Goal: Task Accomplishment & Management: Manage account settings

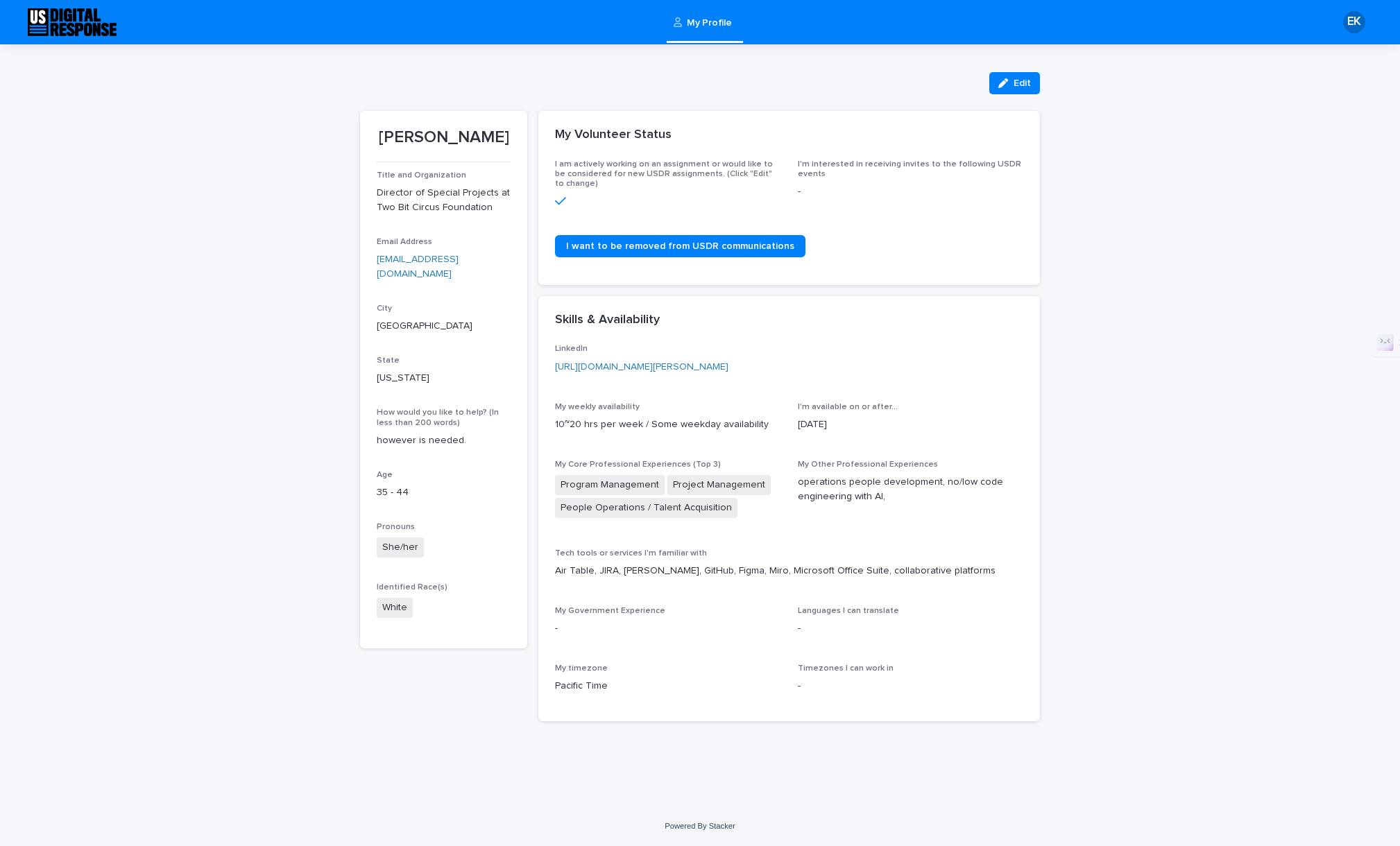
click at [562, 200] on icon at bounding box center [561, 200] width 11 height 8
click at [1030, 84] on span "Edit" at bounding box center [1022, 83] width 18 height 10
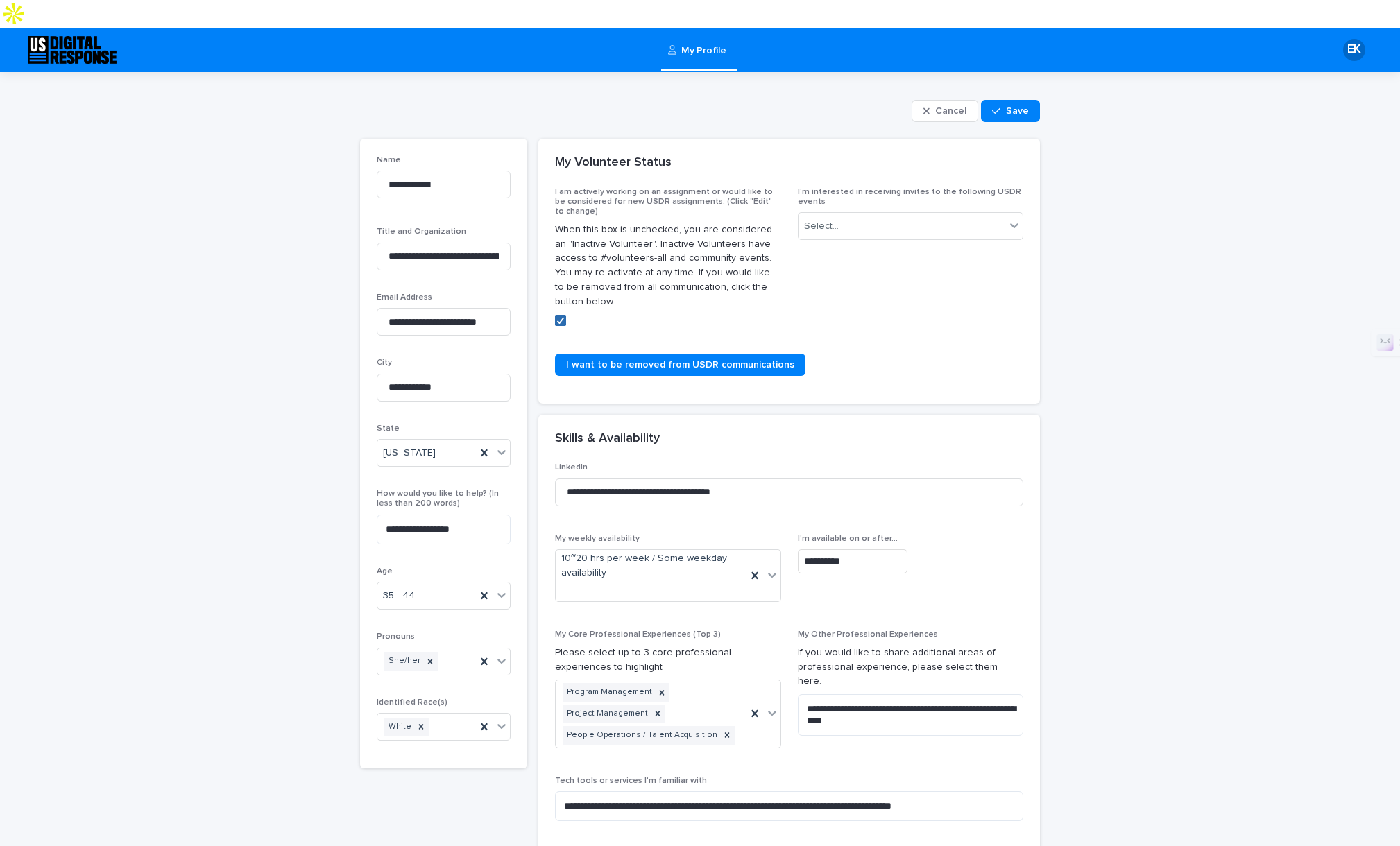
click at [560, 315] on span at bounding box center [561, 320] width 11 height 11
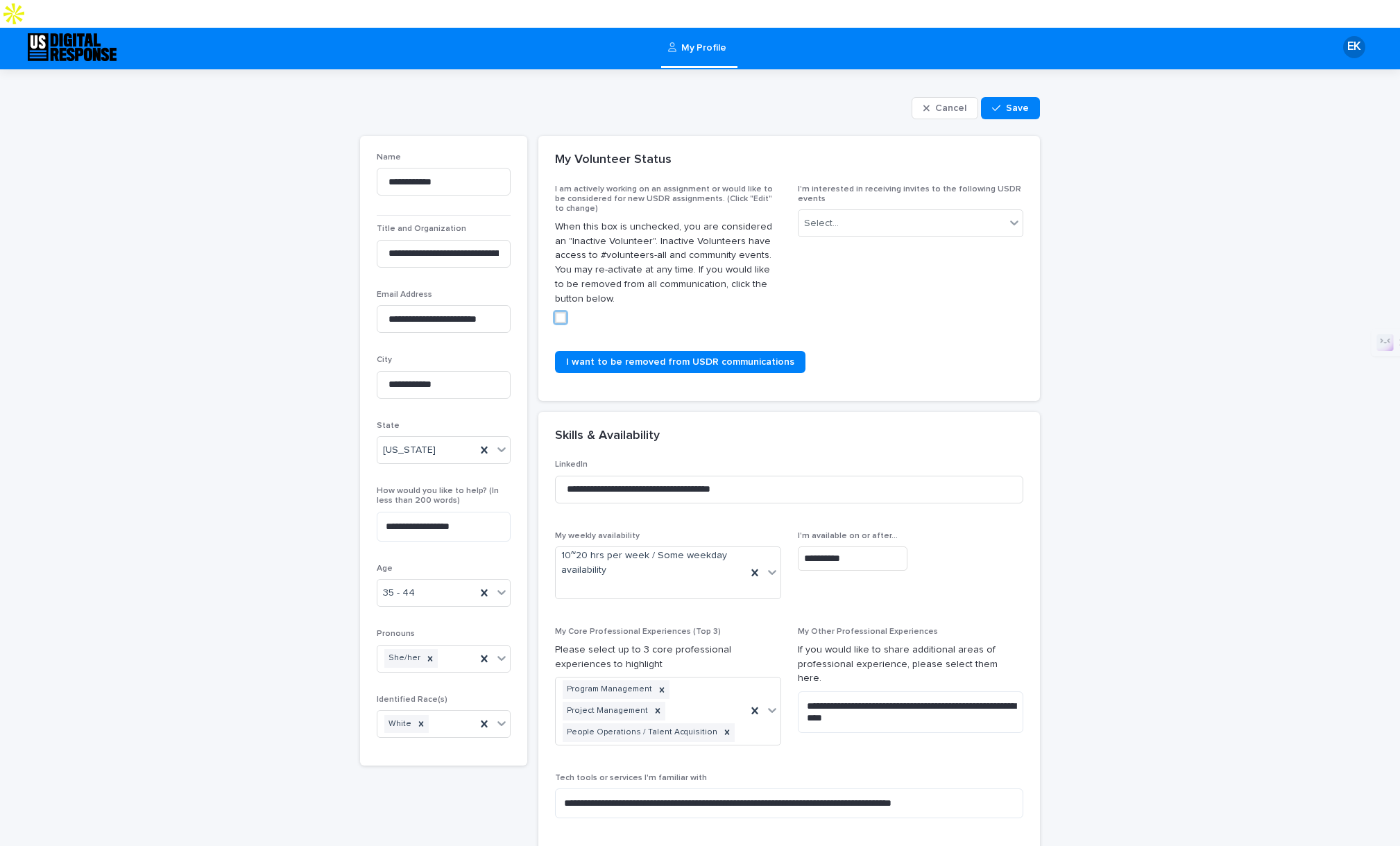
scroll to position [15, 0]
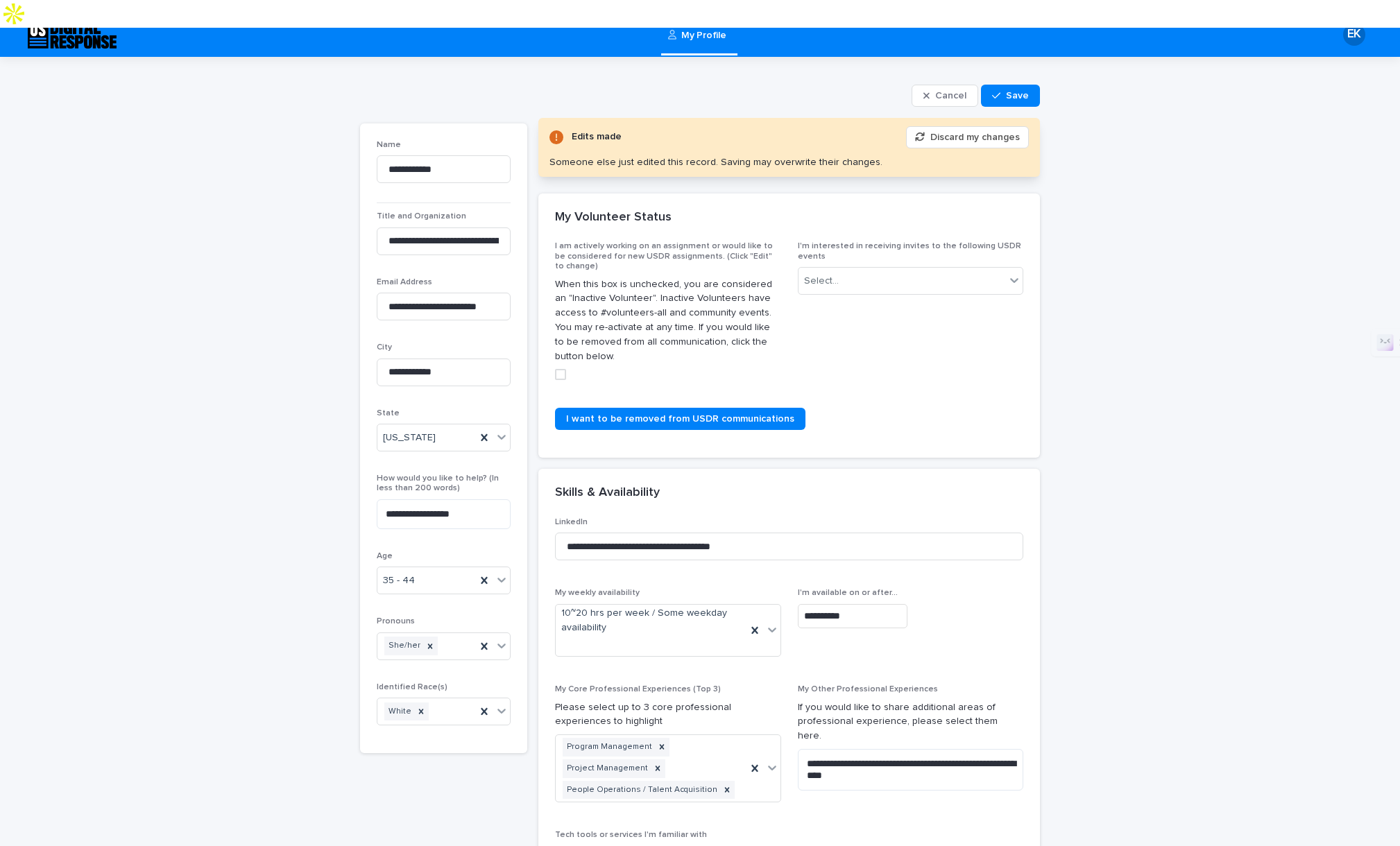
click at [882, 210] on div "My Volunteer Status" at bounding box center [787, 218] width 463 height 15
click at [885, 270] on div "Select..." at bounding box center [902, 281] width 208 height 23
click at [1061, 233] on div "**********" at bounding box center [700, 592] width 1400 height 1070
click at [859, 270] on div "Select..." at bounding box center [902, 281] width 208 height 23
click at [1083, 349] on div "**********" at bounding box center [700, 592] width 1400 height 1070
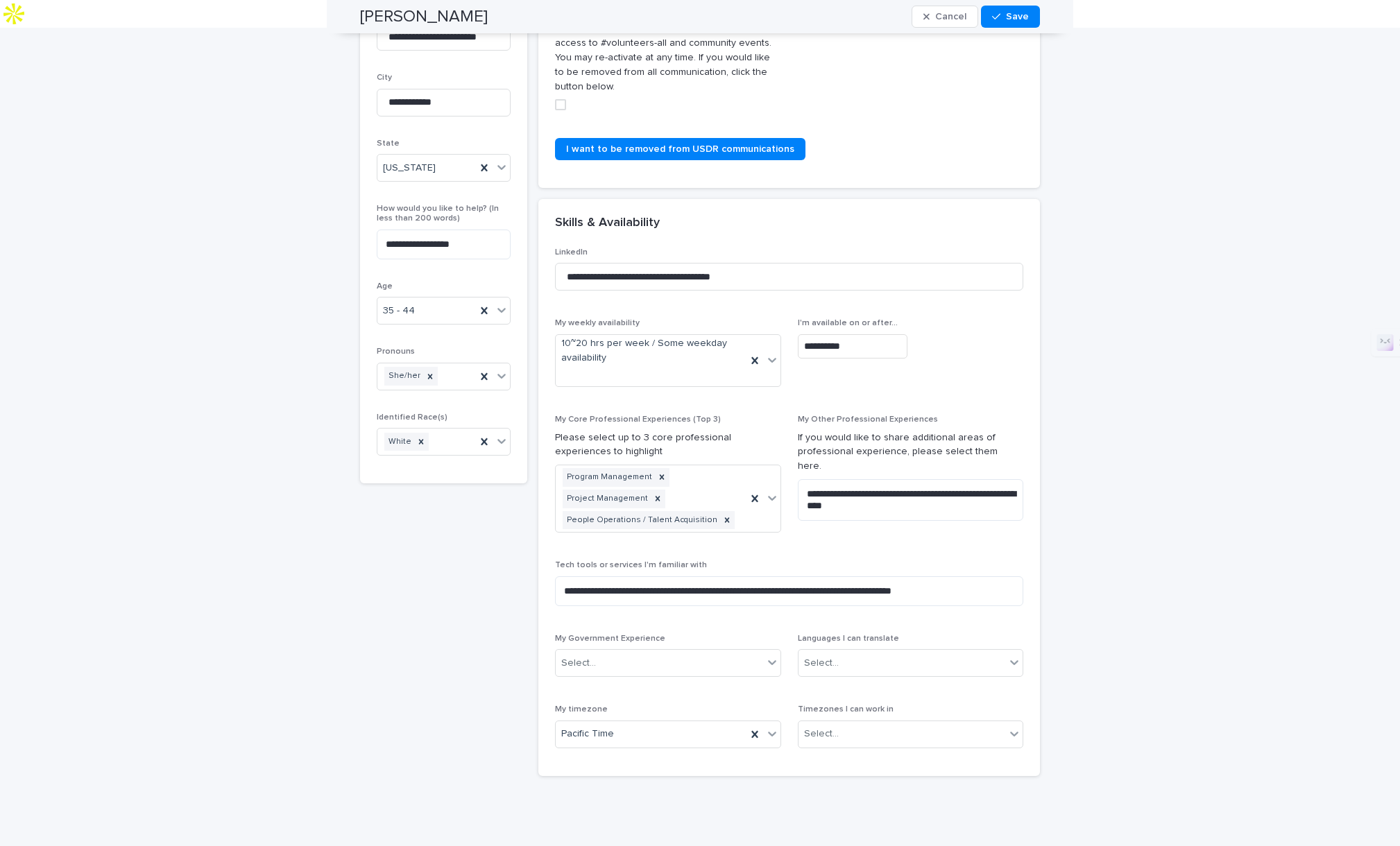
scroll to position [306, 0]
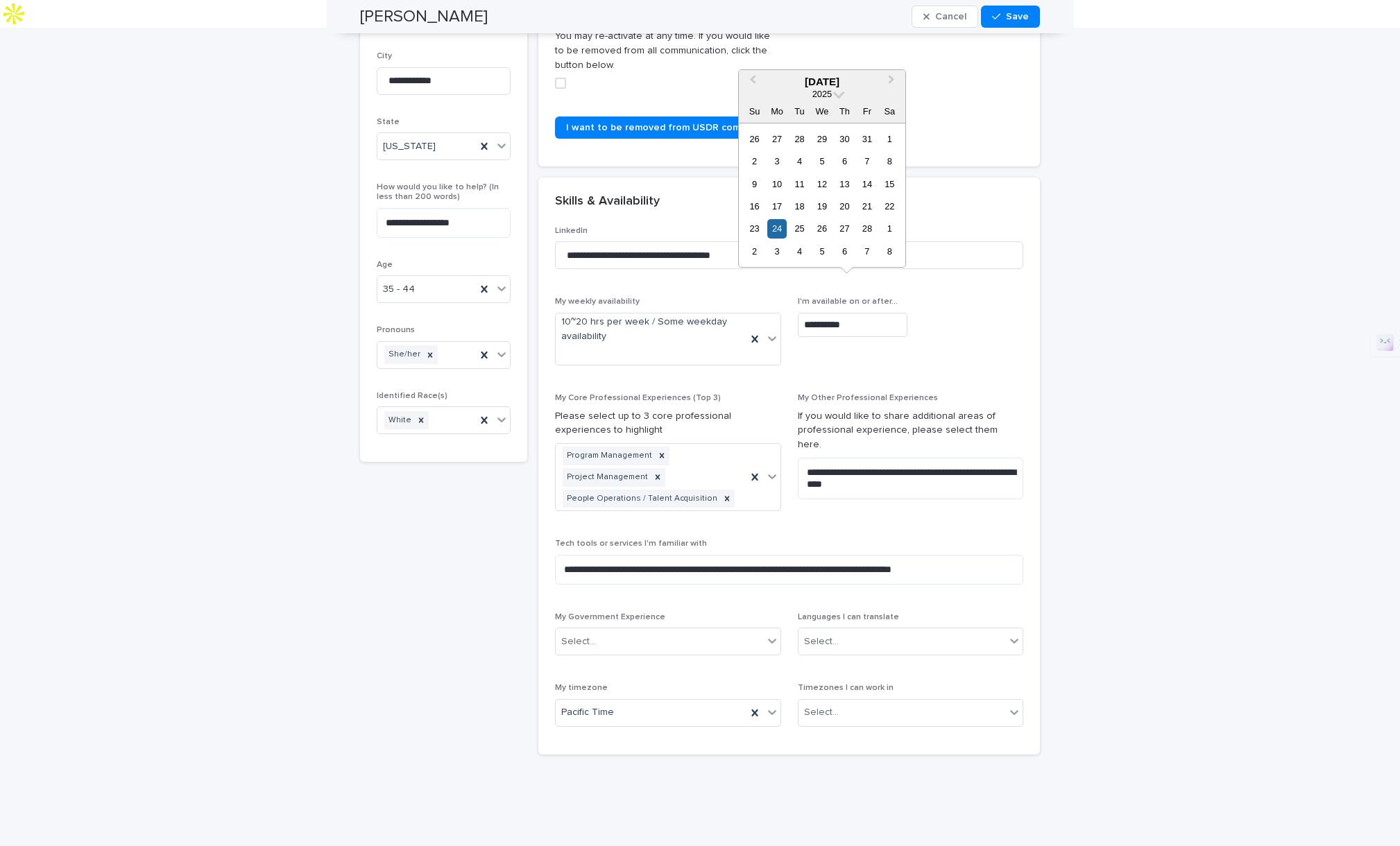
click at [820, 313] on input "**********" at bounding box center [852, 325] width 109 height 25
type input "**********"
click at [1172, 311] on div "**********" at bounding box center [700, 300] width 1400 height 1070
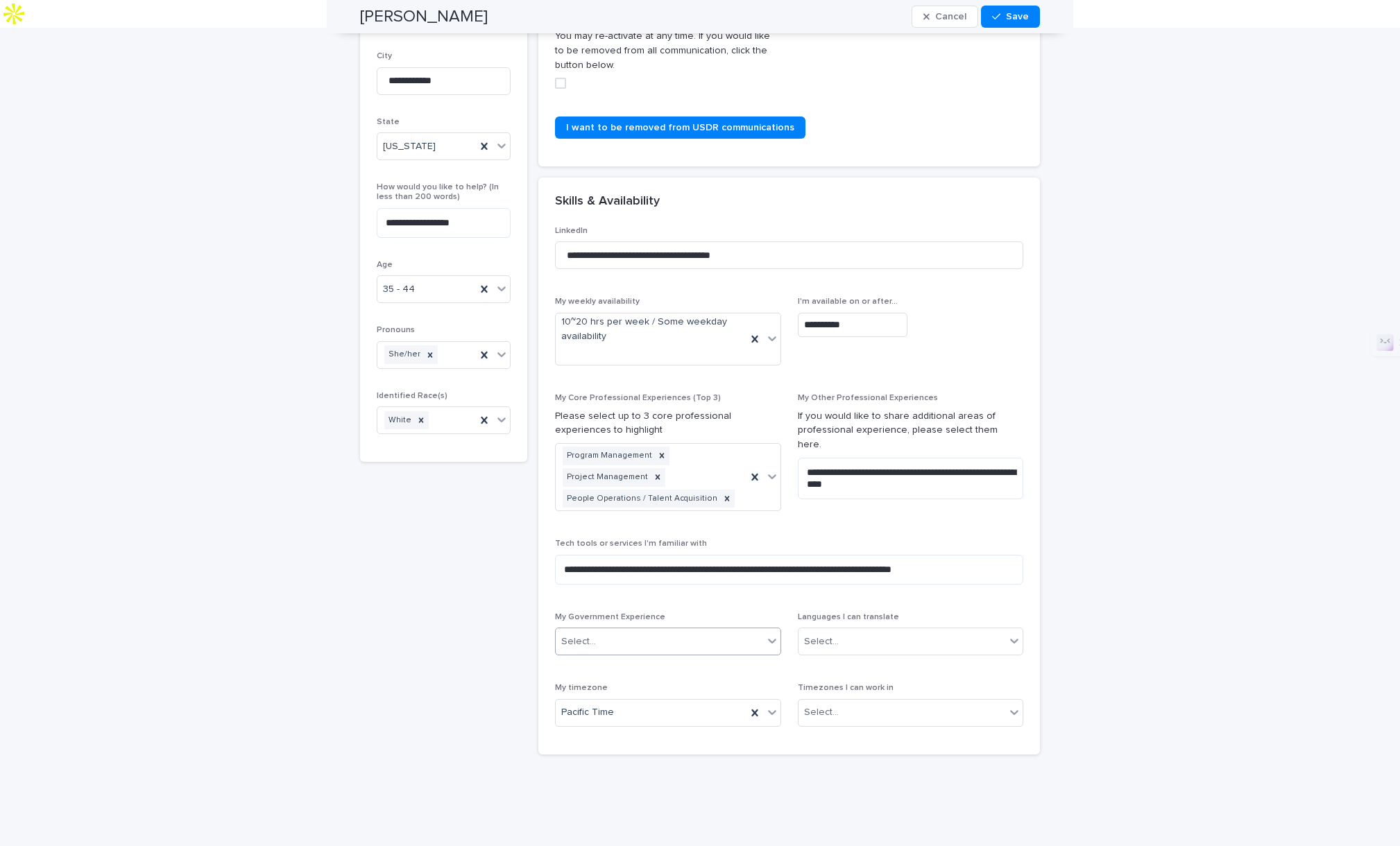
click at [663, 631] on div "Select..." at bounding box center [660, 642] width 208 height 23
click at [585, 667] on div "State" at bounding box center [663, 664] width 225 height 25
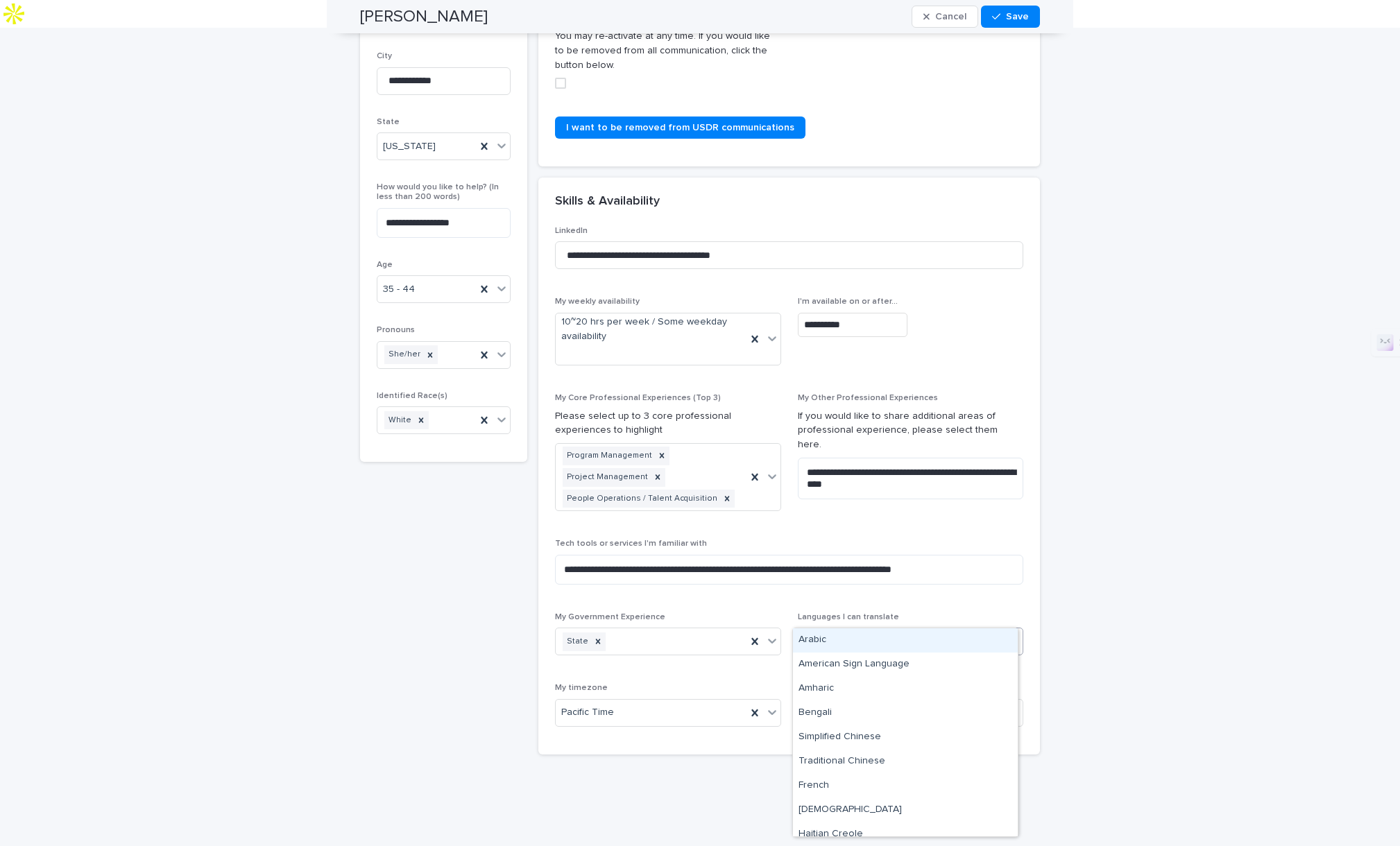
click at [855, 631] on div "Select..." at bounding box center [902, 642] width 208 height 23
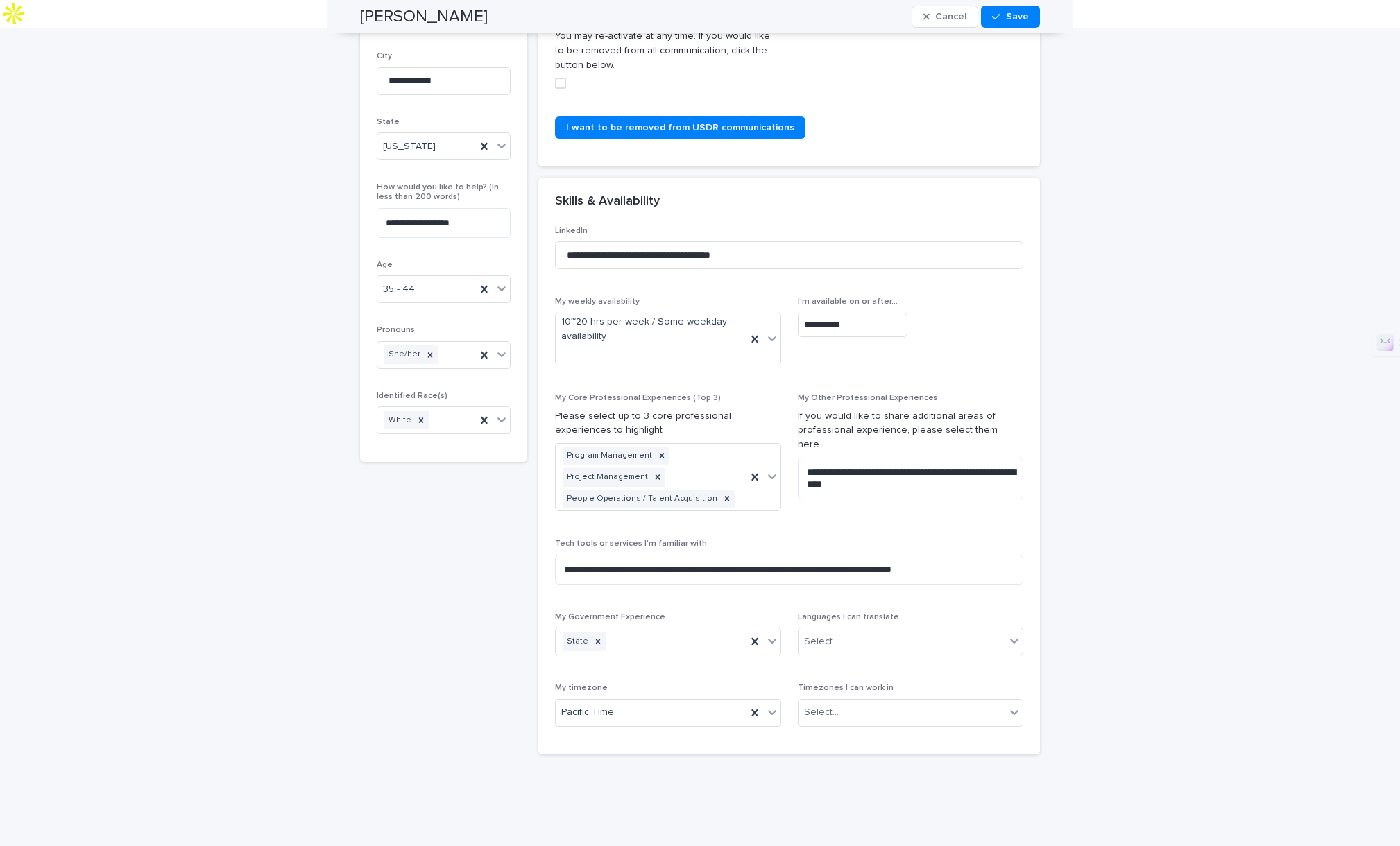
click at [864, 613] on p "Languages I can translate" at bounding box center [911, 618] width 226 height 10
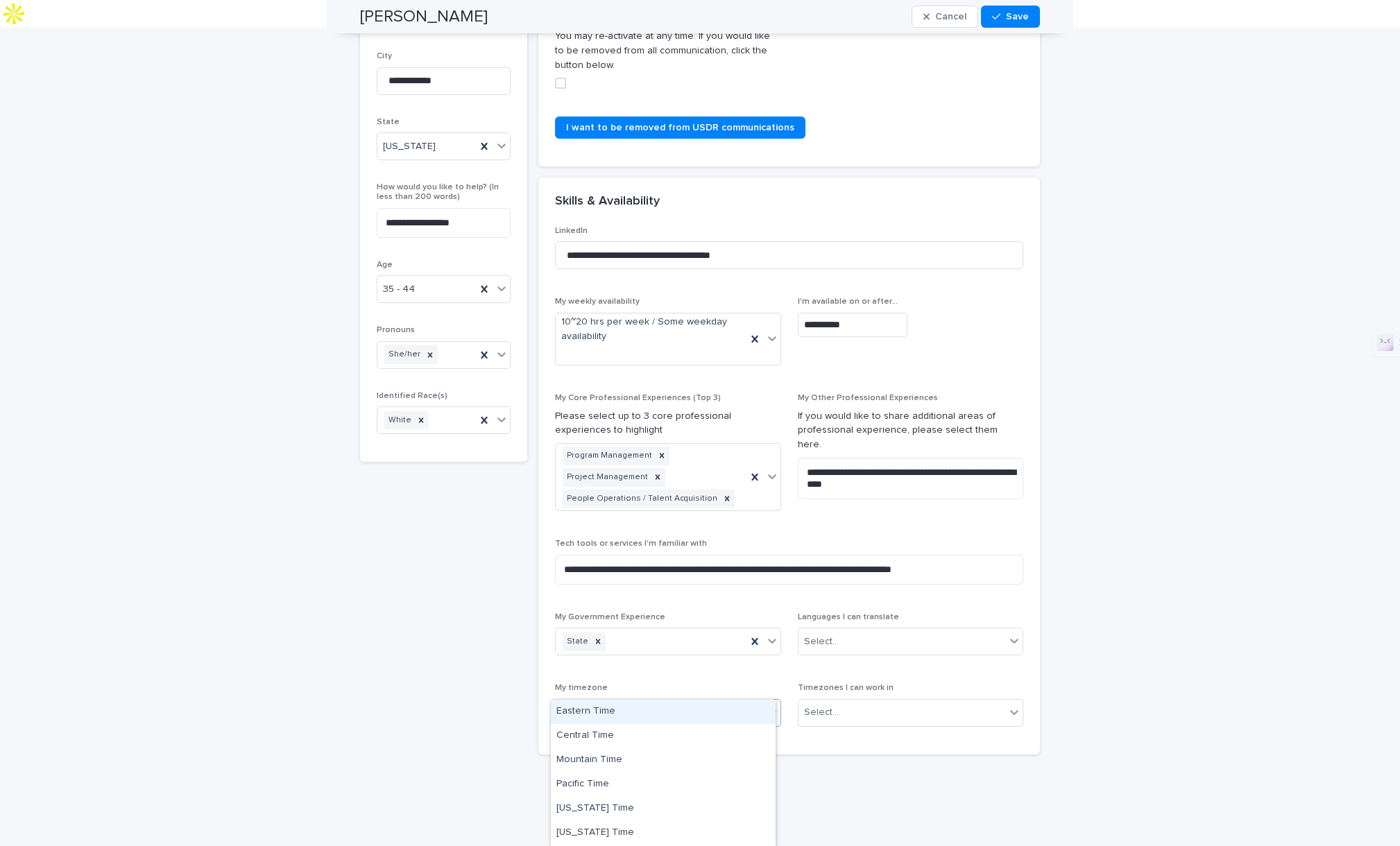
click at [669, 702] on div "Pacific Time" at bounding box center [651, 713] width 191 height 23
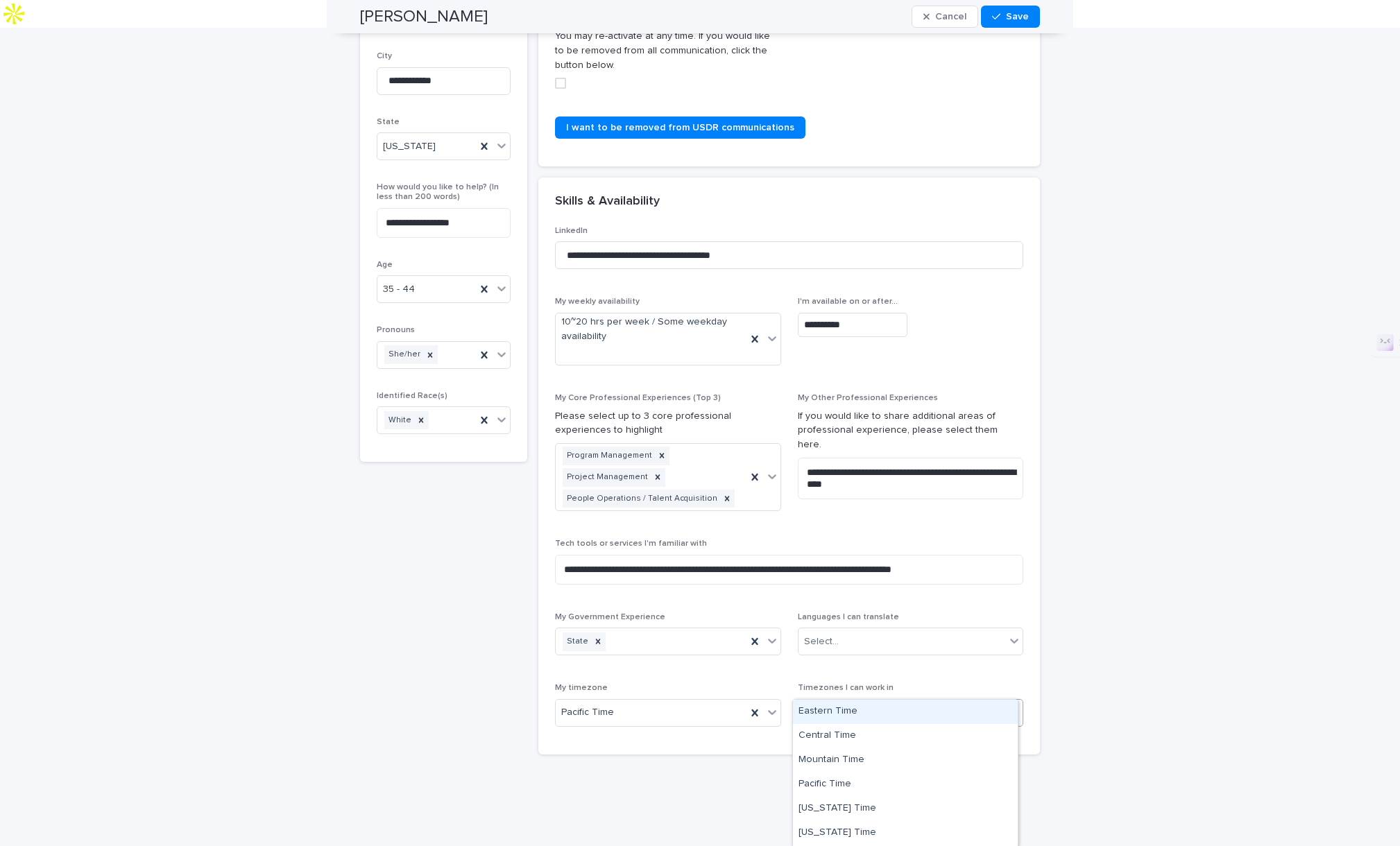
click at [842, 702] on div "Select..." at bounding box center [902, 713] width 208 height 23
click at [838, 750] on div "Mountain Time" at bounding box center [905, 747] width 225 height 25
click at [991, 706] on icon at bounding box center [997, 713] width 14 height 14
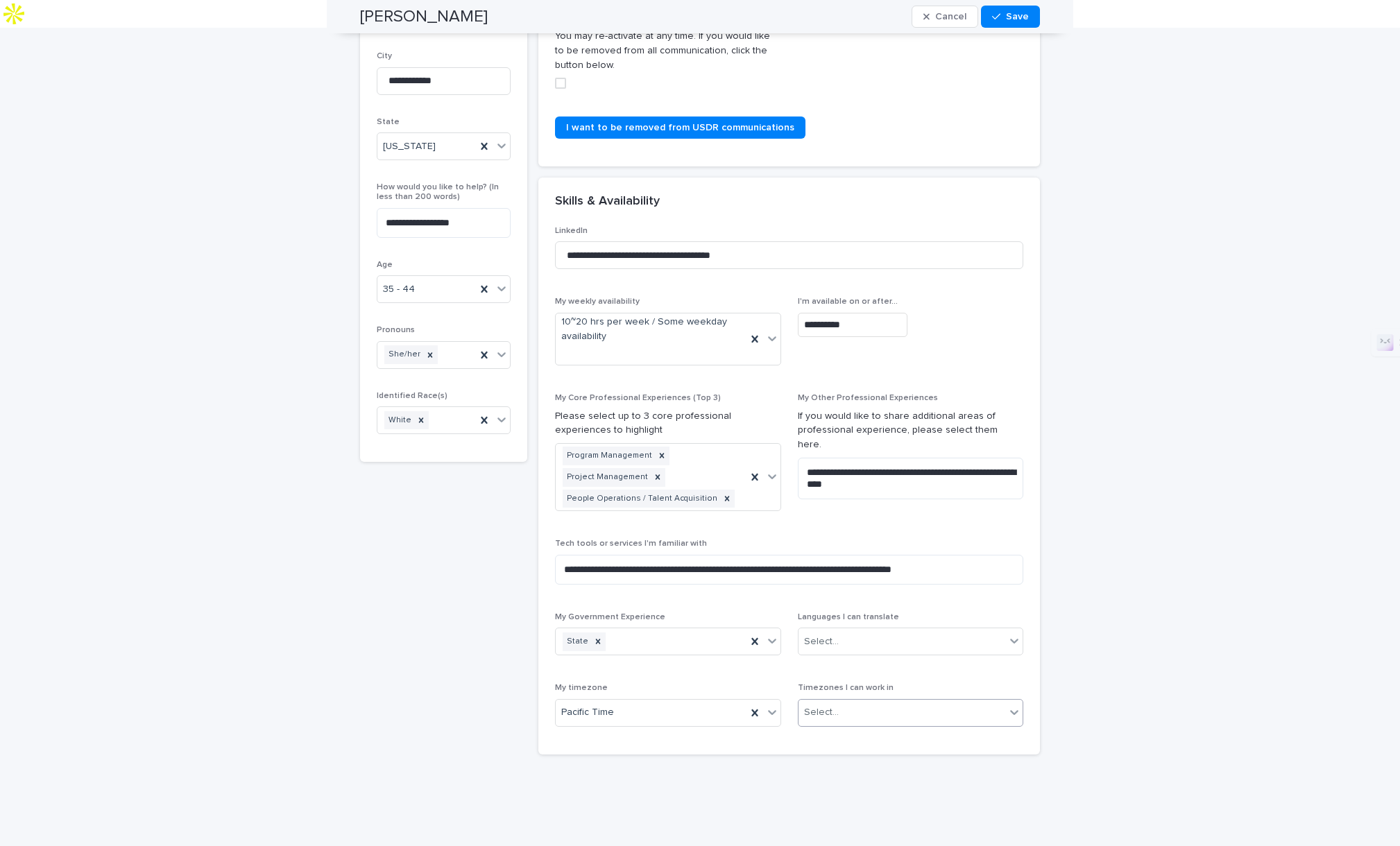
click at [816, 705] on div "Select..." at bounding box center [821, 712] width 34 height 15
click at [826, 779] on div "Pacific Time" at bounding box center [905, 784] width 225 height 25
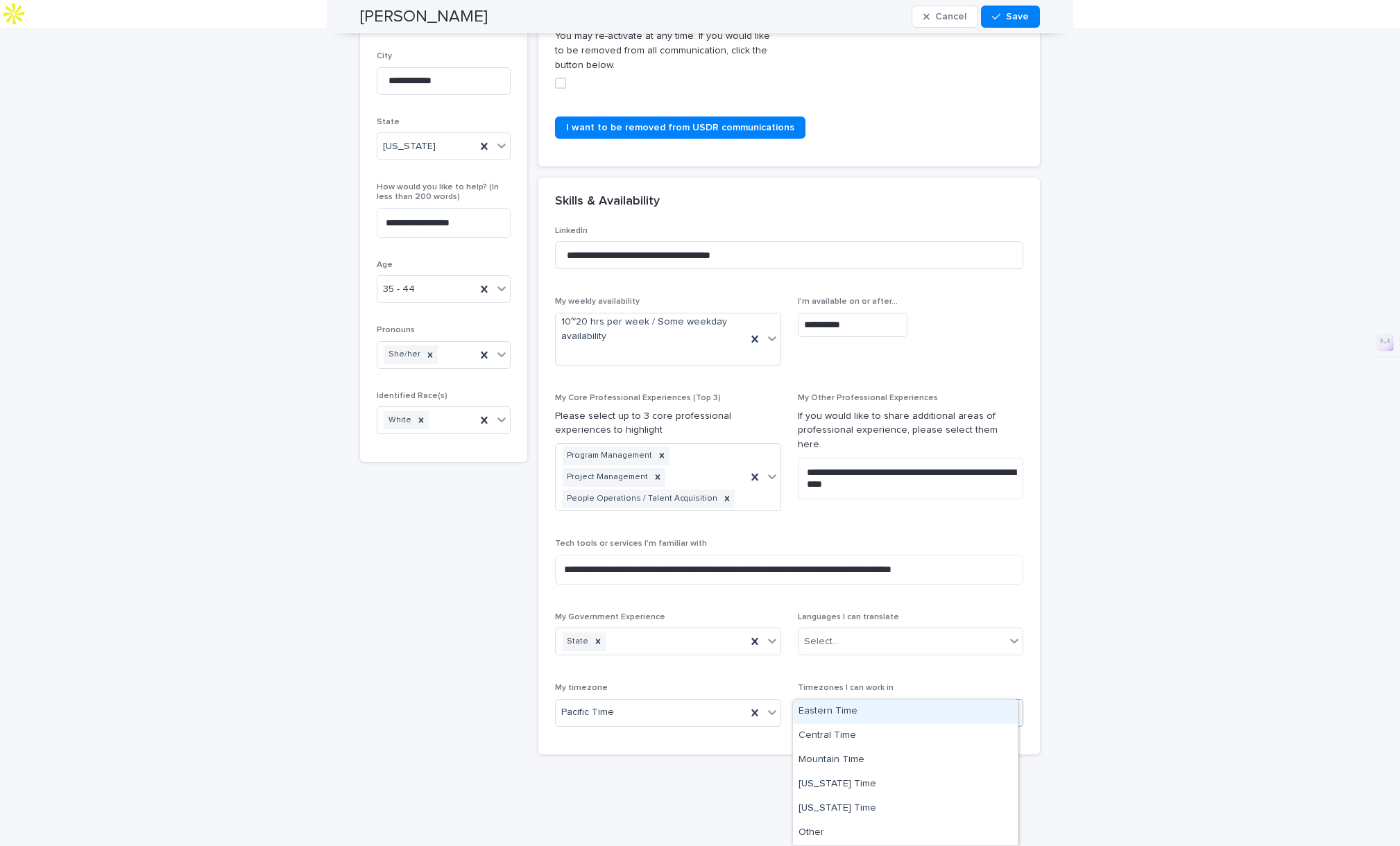
click at [869, 701] on div "Pacific Time" at bounding box center [894, 713] width 191 height 25
drag, startPoint x: 842, startPoint y: 756, endPoint x: 841, endPoint y: 748, distance: 8.1
click at [841, 756] on div "Mountain Time" at bounding box center [905, 760] width 225 height 25
click at [957, 701] on div "Mountain Time Pacific Time" at bounding box center [894, 713] width 191 height 25
click at [900, 735] on div "Central Time" at bounding box center [905, 736] width 225 height 25
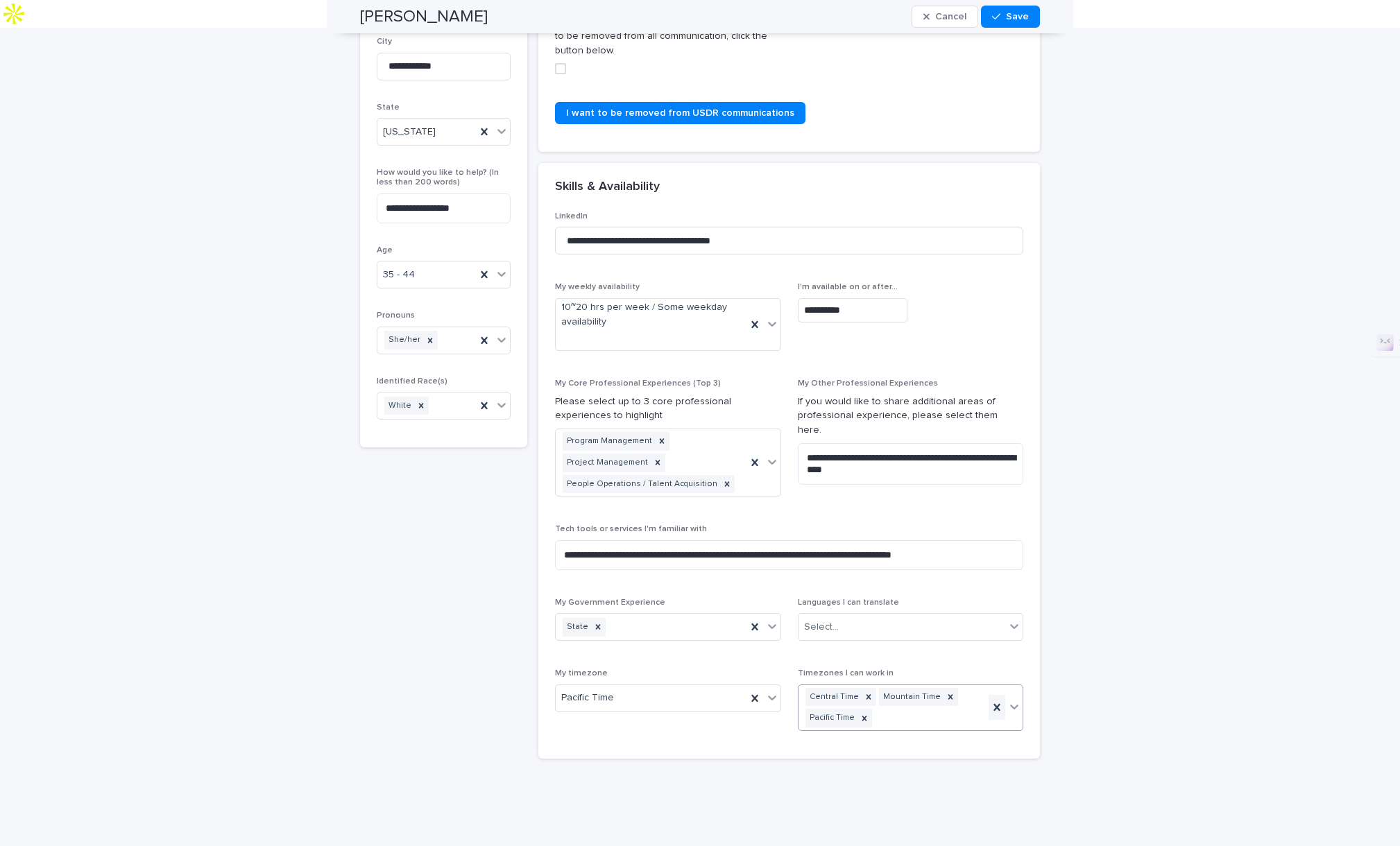
scroll to position [326, 0]
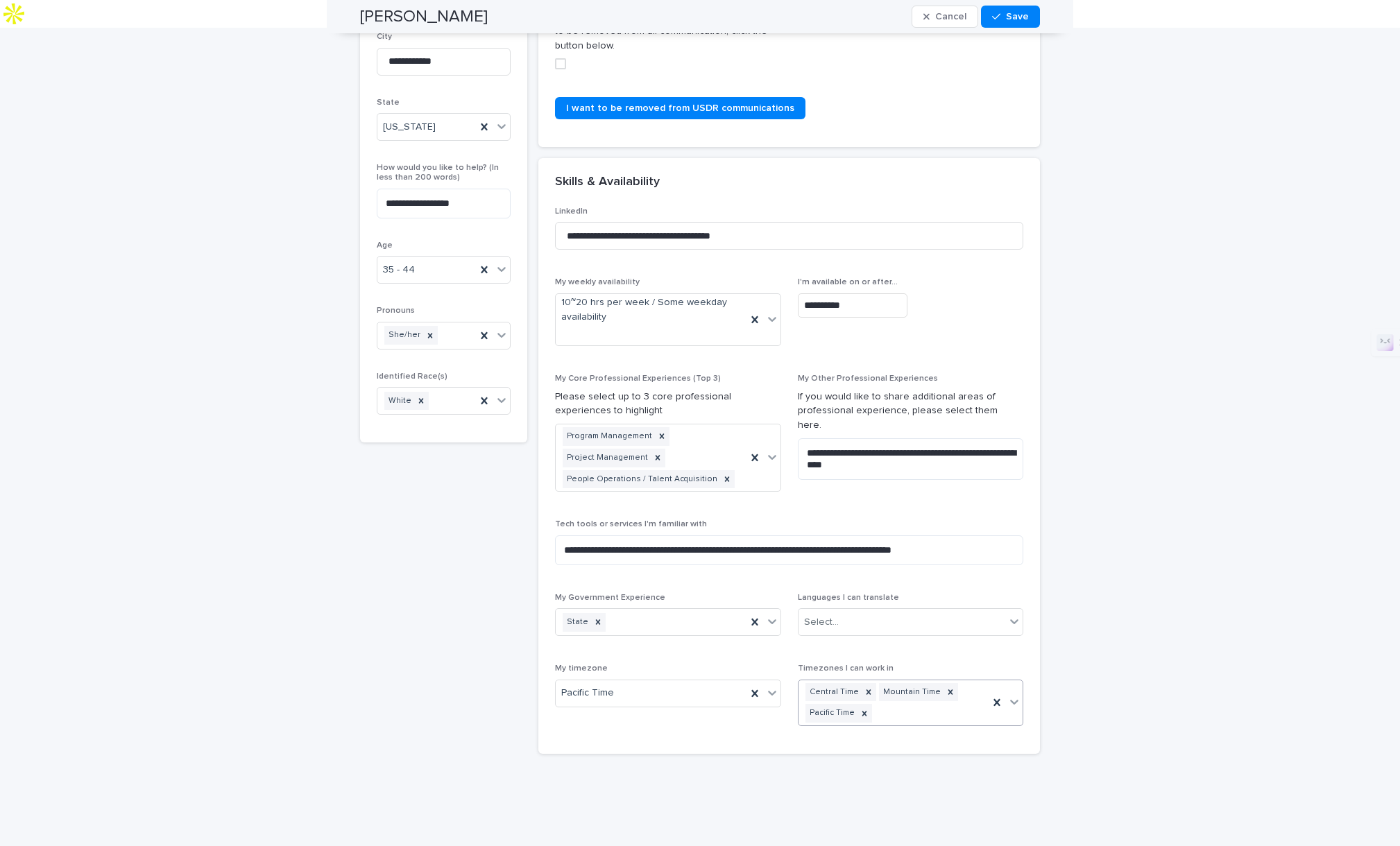
click at [925, 689] on div "Central Time Mountain Time Pacific Time" at bounding box center [894, 703] width 191 height 46
click at [879, 715] on div "Eastern Time" at bounding box center [905, 711] width 225 height 25
click at [1019, 16] on span "Save" at bounding box center [1017, 17] width 23 height 10
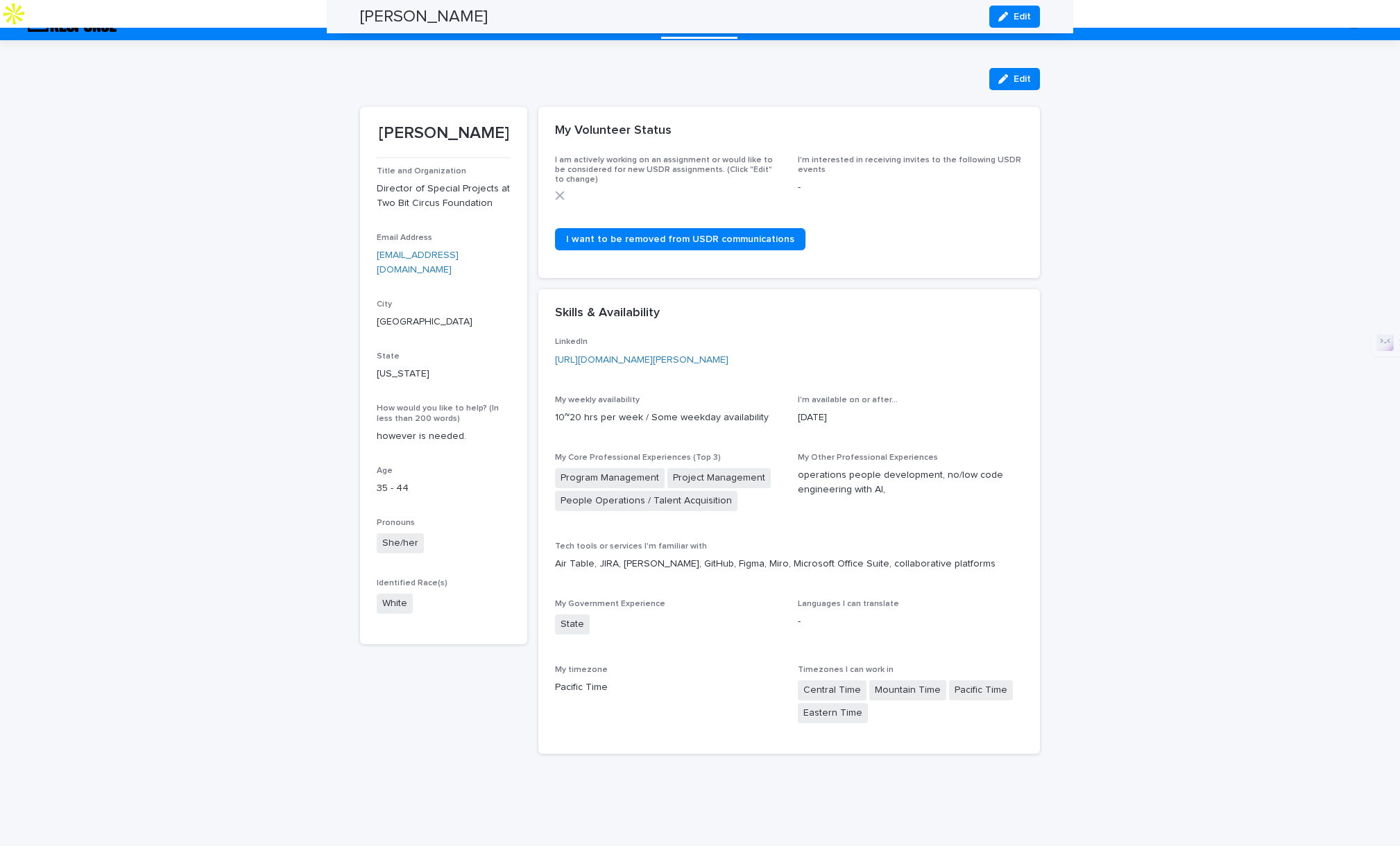
scroll to position [32, 0]
